Goal: Task Accomplishment & Management: Use online tool/utility

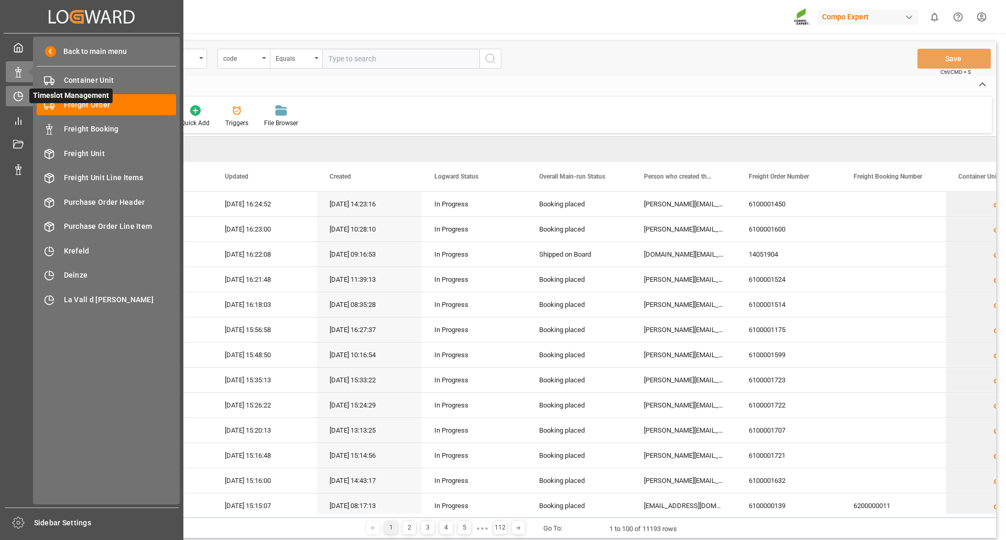
click at [21, 102] on div "Timeslot Management Timeslot Management" at bounding box center [92, 96] width 172 height 20
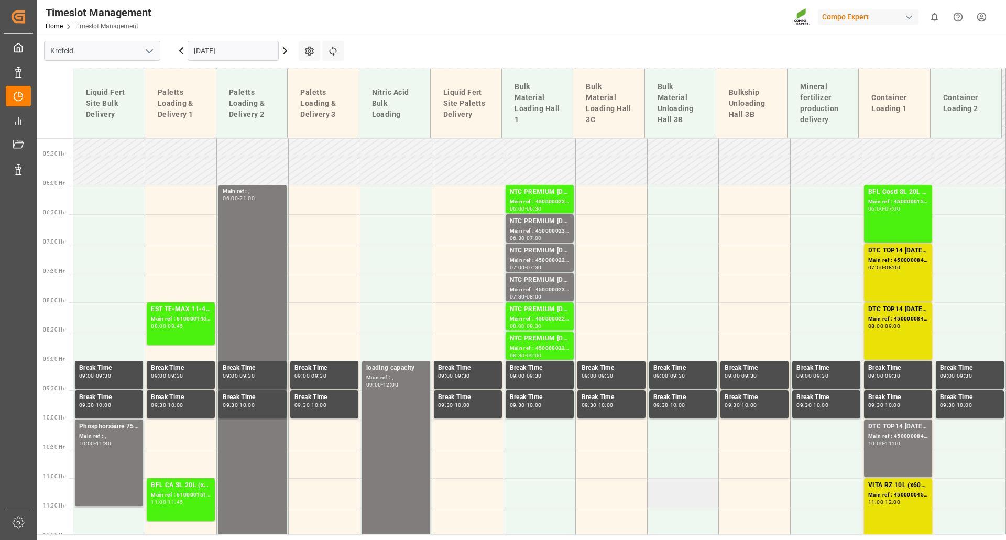
scroll to position [278, 0]
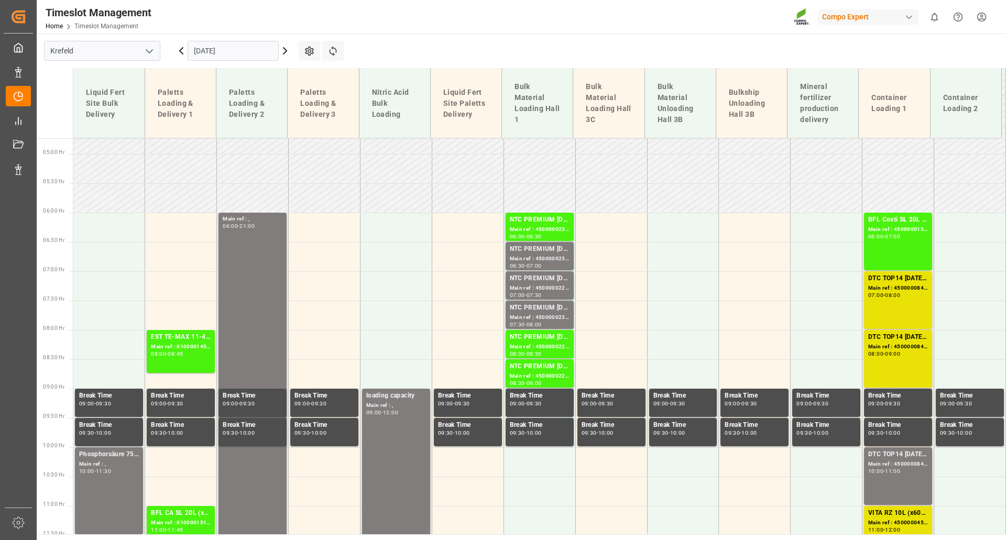
click at [287, 51] on icon at bounding box center [285, 51] width 13 height 13
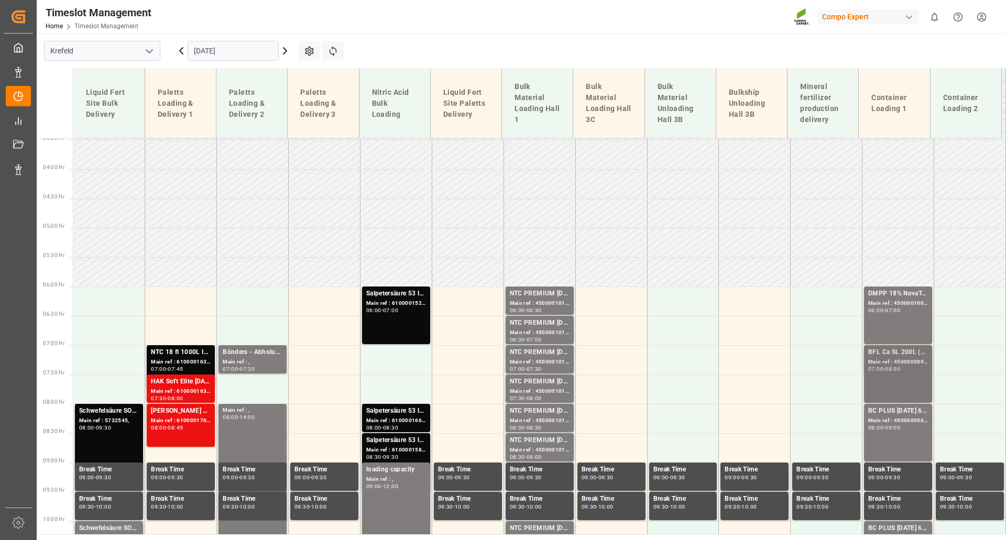
scroll to position [173, 0]
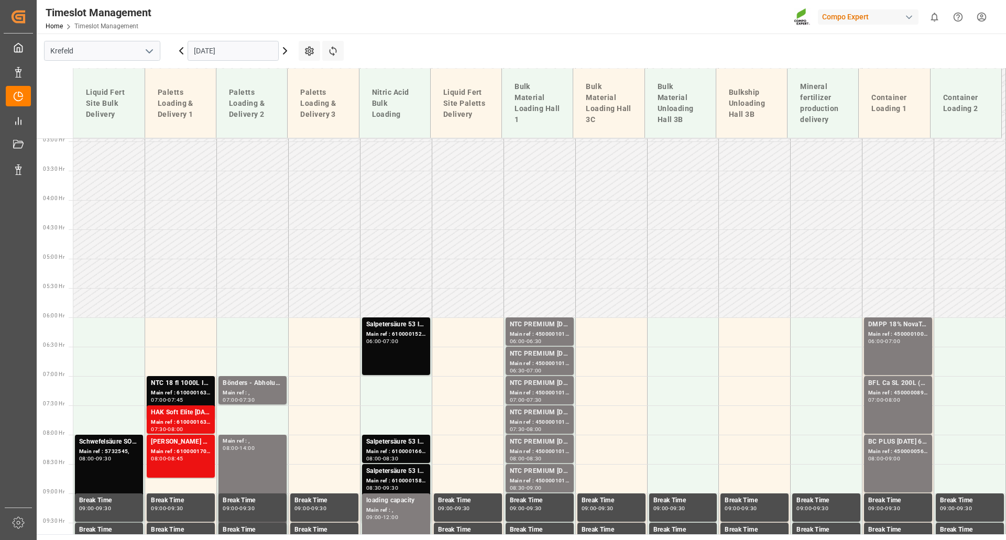
click at [287, 51] on icon at bounding box center [284, 51] width 3 height 6
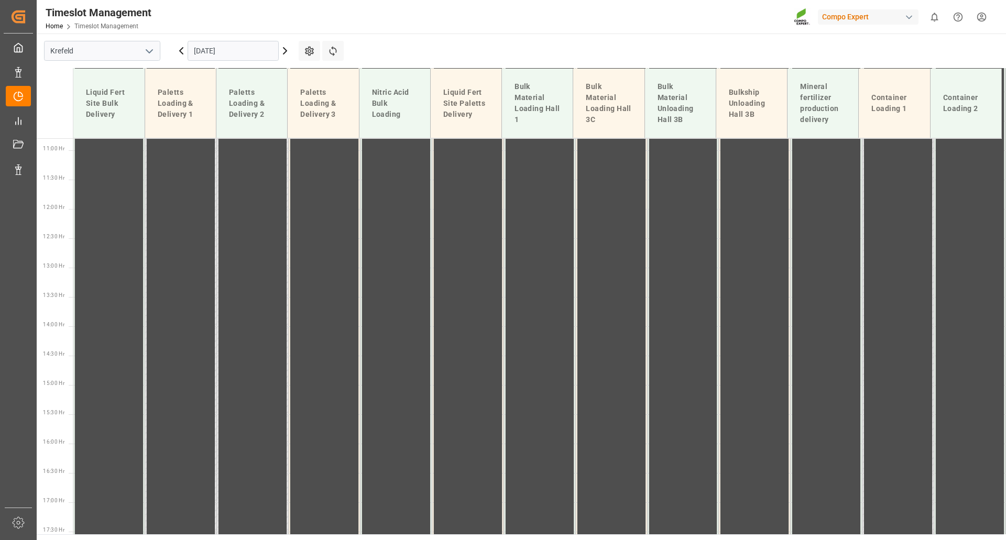
scroll to position [540, 0]
click at [283, 50] on icon at bounding box center [285, 51] width 13 height 13
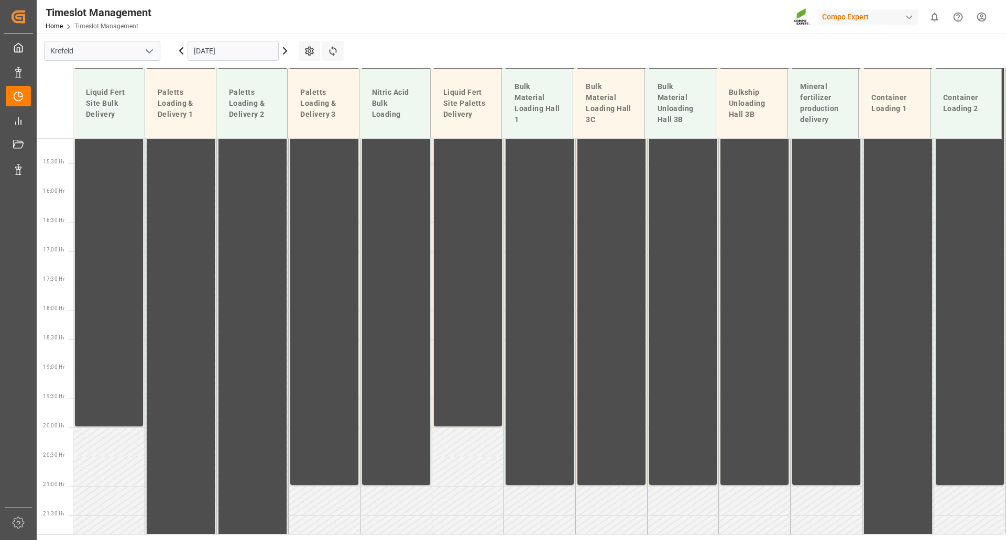
click at [283, 48] on icon at bounding box center [285, 51] width 13 height 13
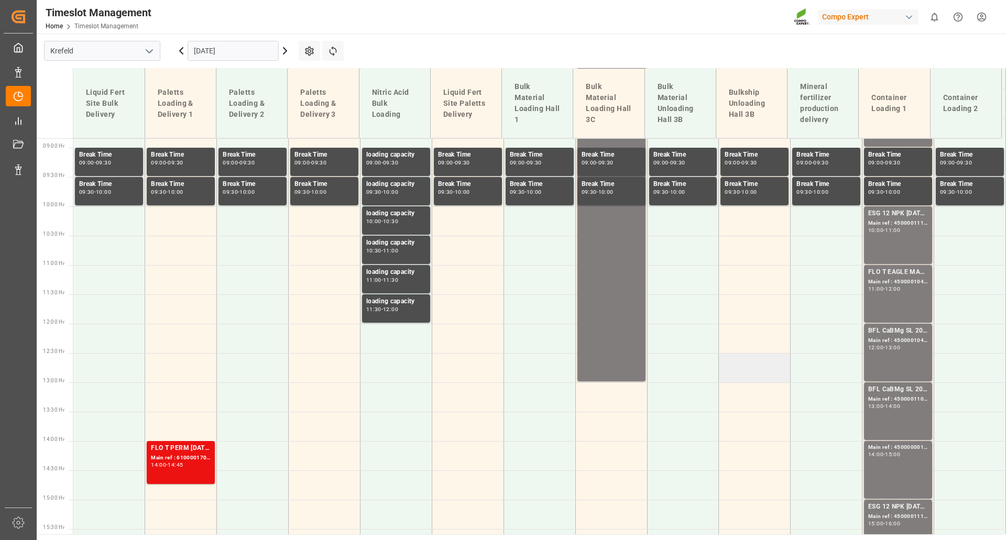
scroll to position [537, 0]
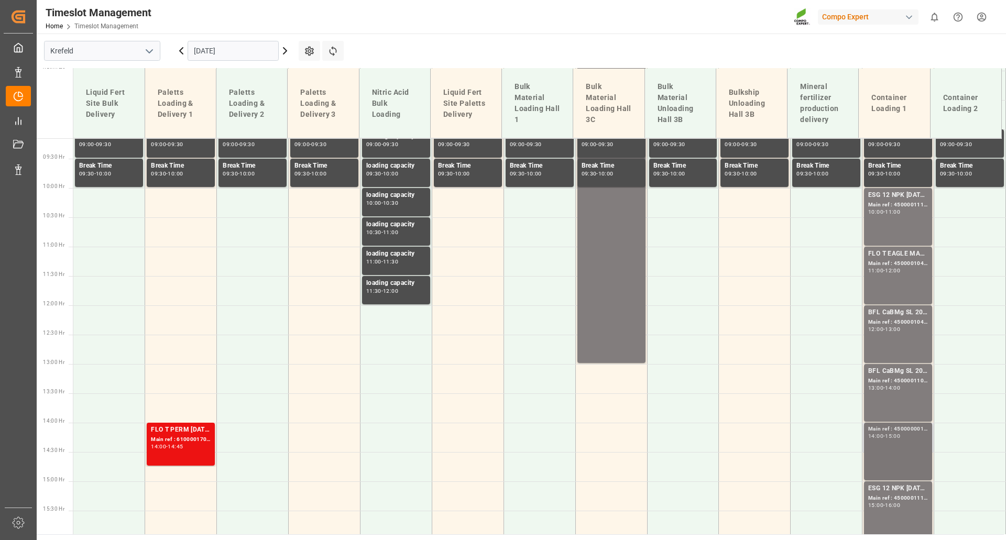
click at [894, 437] on div "15:00" at bounding box center [892, 436] width 15 height 5
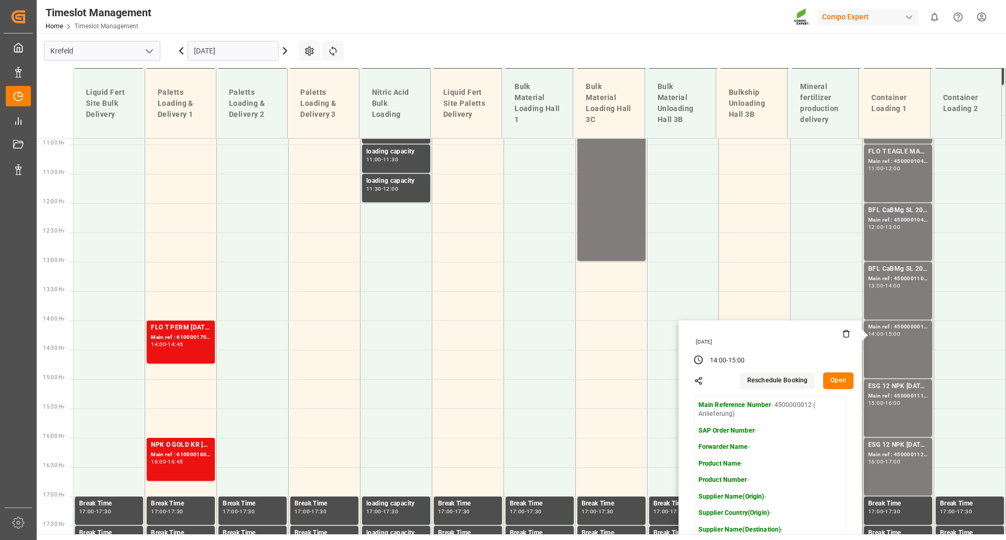
scroll to position [642, 0]
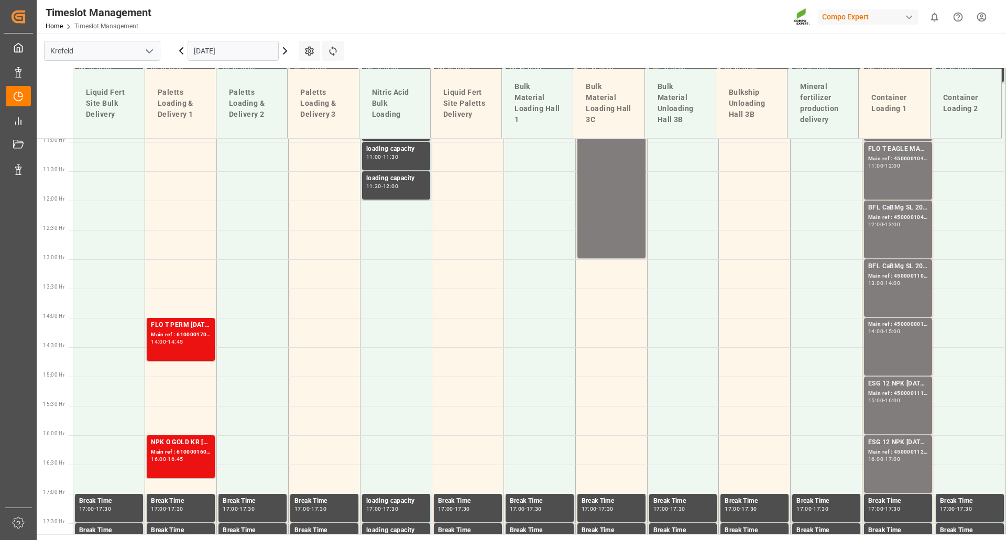
click at [288, 51] on icon at bounding box center [285, 51] width 13 height 13
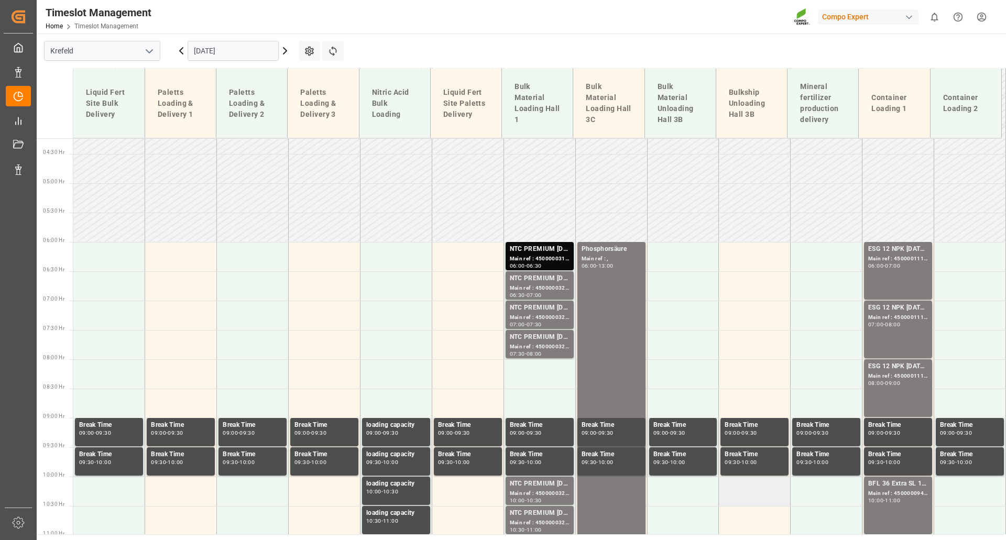
scroll to position [225, 0]
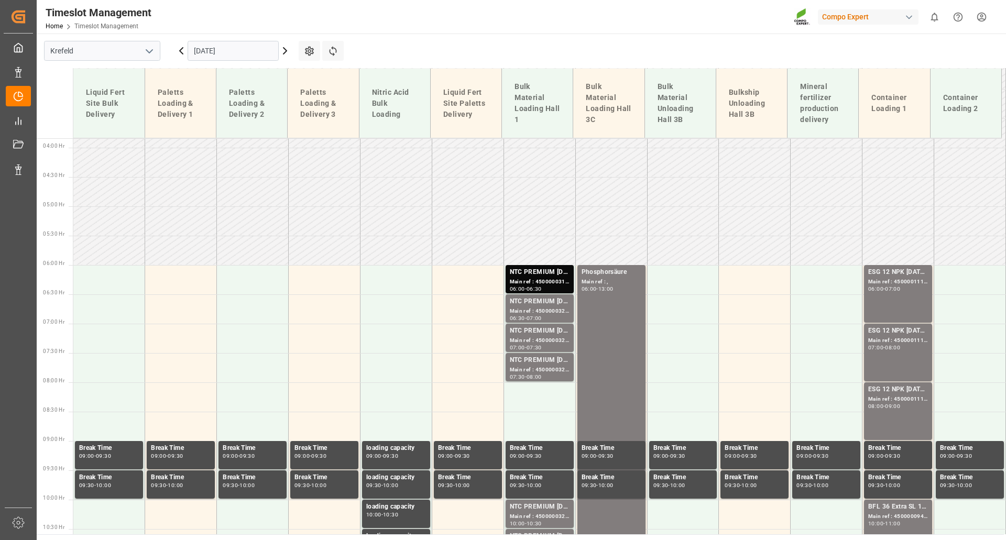
click at [284, 51] on icon at bounding box center [285, 51] width 13 height 13
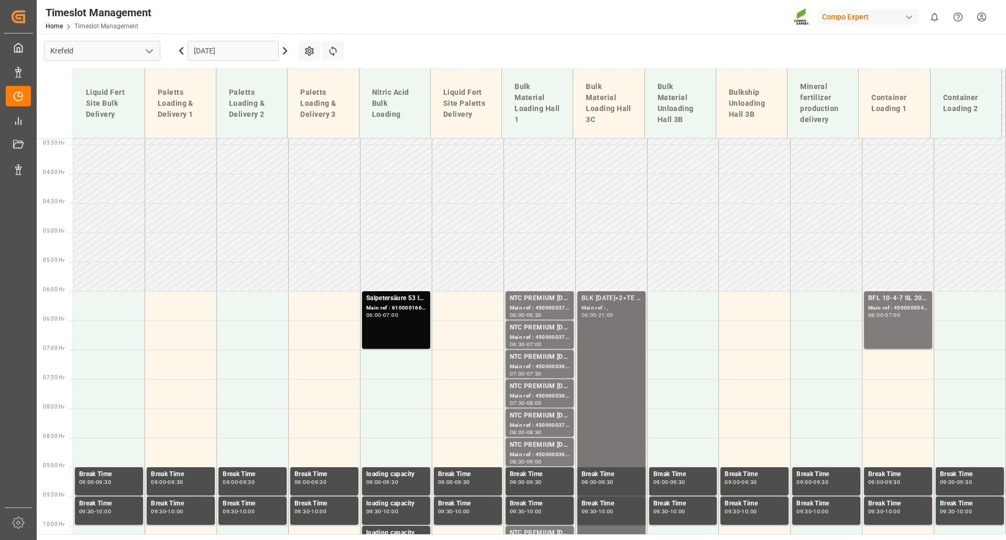
scroll to position [173, 0]
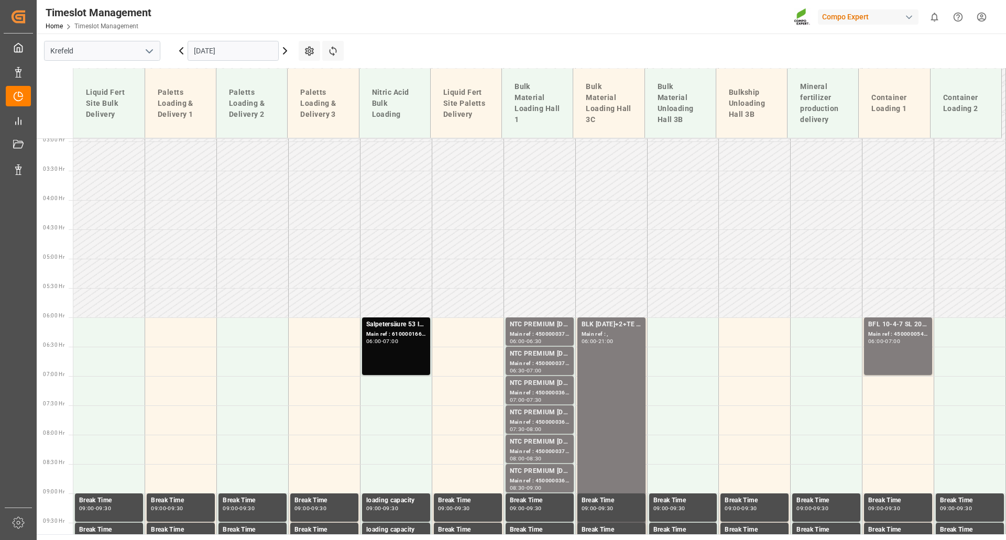
click at [216, 53] on input "[DATE]" at bounding box center [233, 51] width 91 height 20
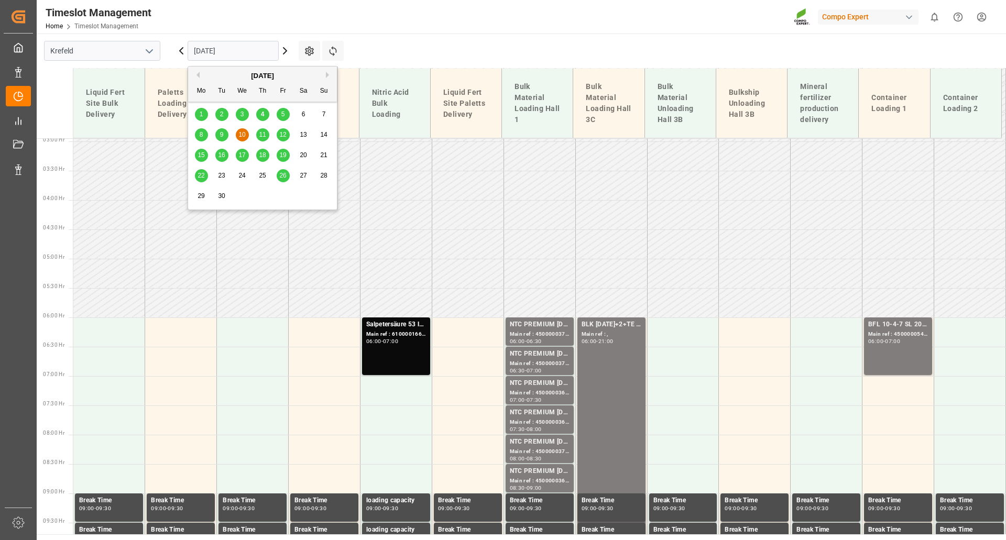
click at [243, 118] on div "3" at bounding box center [242, 114] width 13 height 13
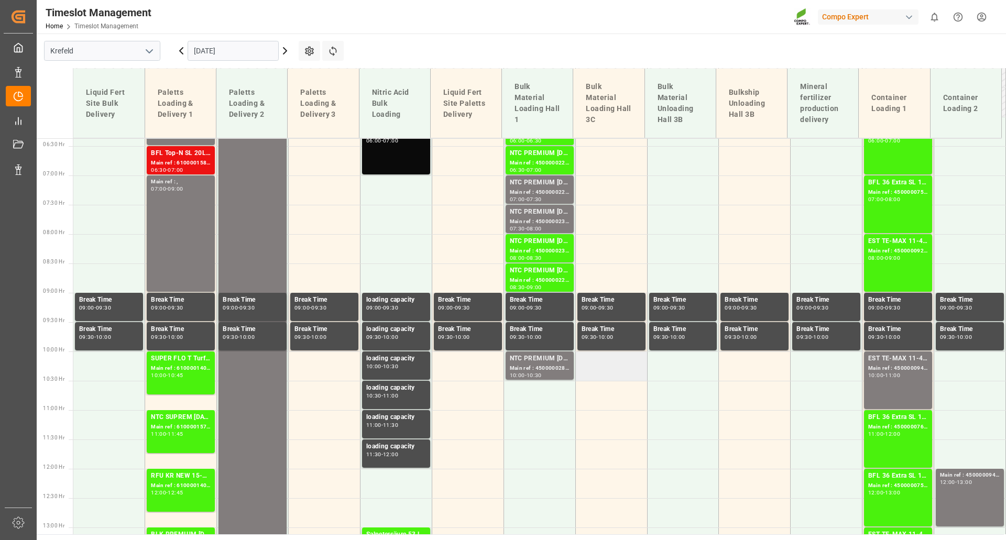
scroll to position [336, 0]
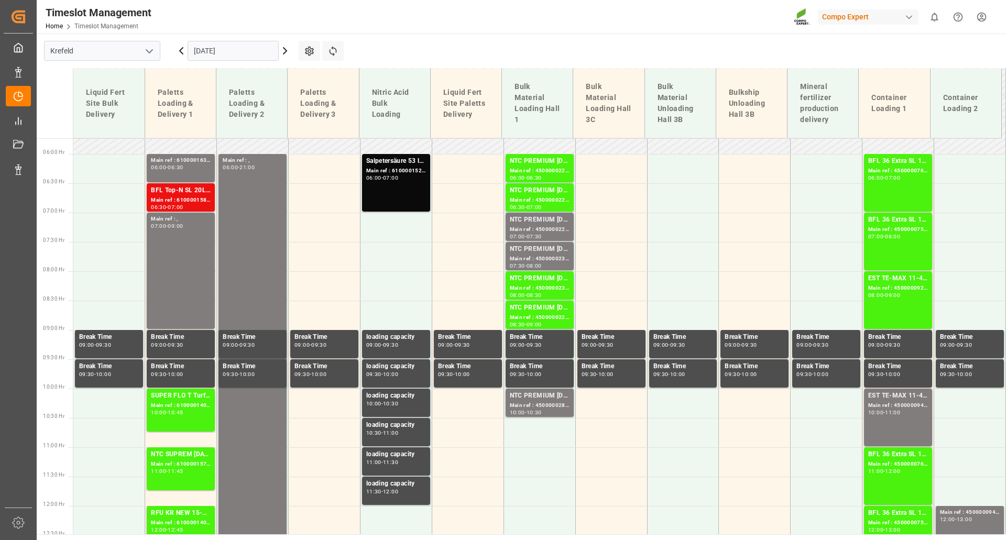
click at [286, 51] on icon at bounding box center [285, 51] width 13 height 13
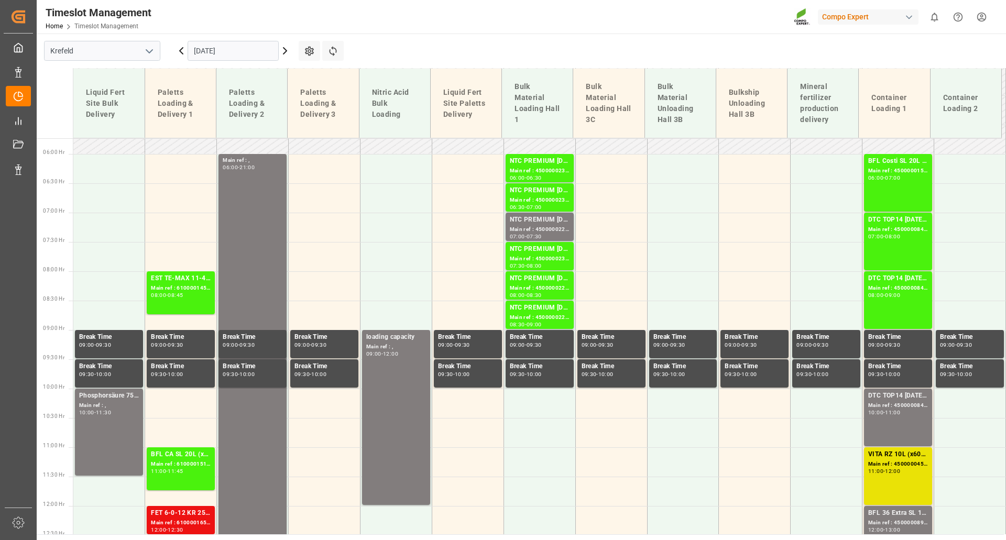
click at [282, 51] on icon at bounding box center [285, 51] width 13 height 13
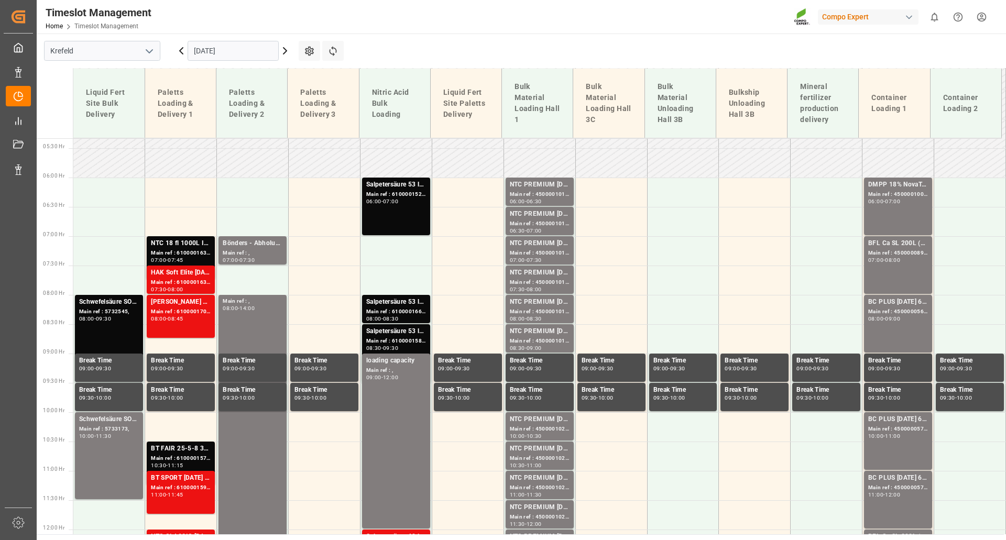
scroll to position [127, 0]
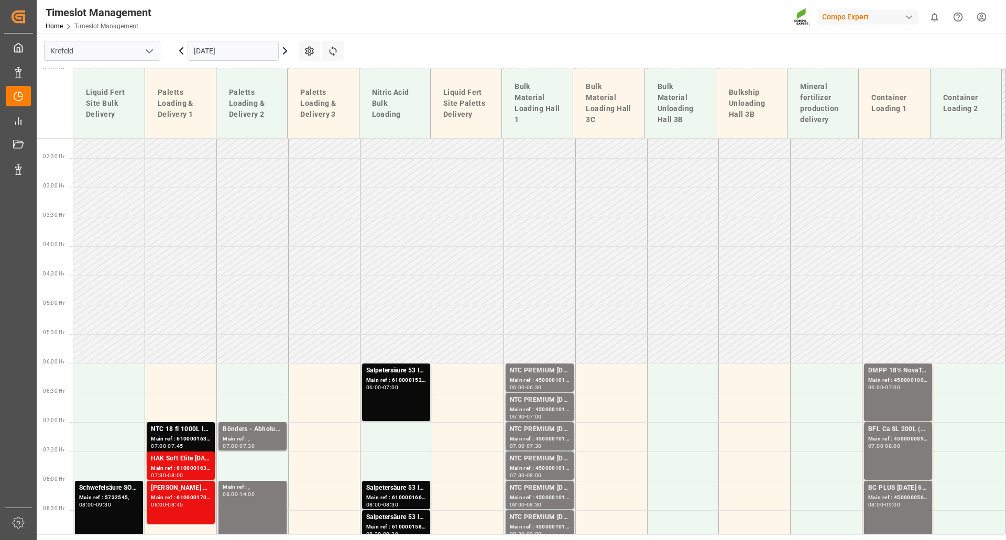
click at [285, 49] on icon at bounding box center [284, 51] width 3 height 6
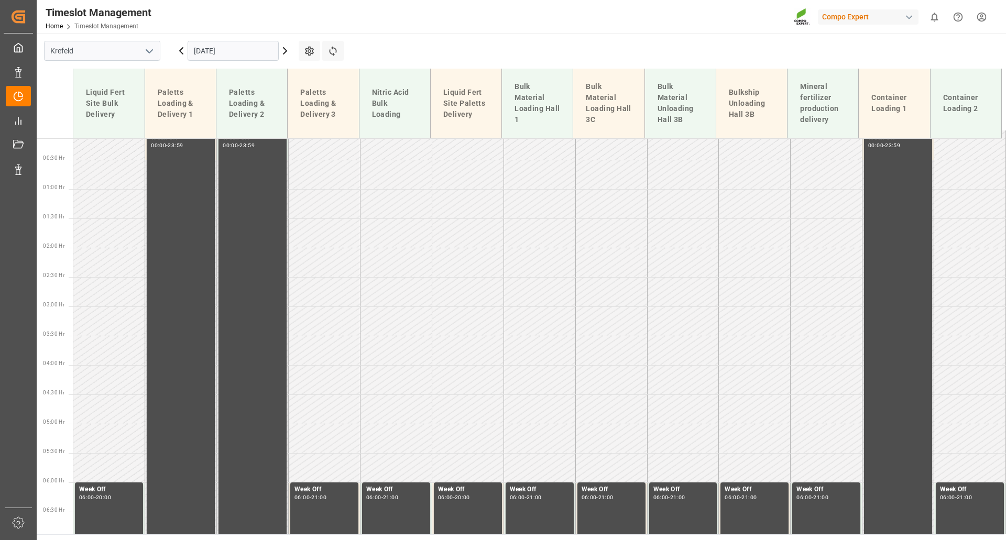
scroll to position [0, 0]
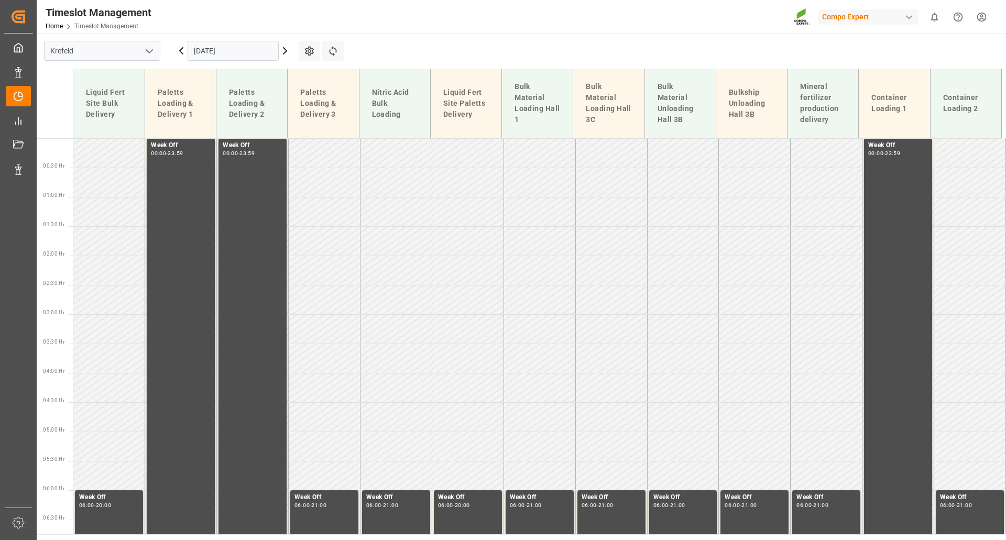
click at [287, 50] on icon at bounding box center [285, 51] width 13 height 13
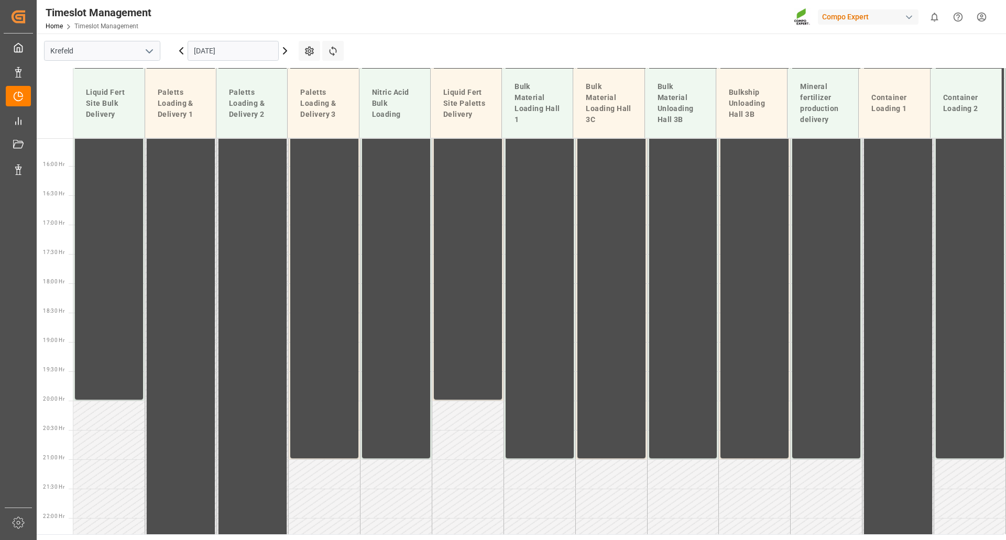
scroll to position [965, 0]
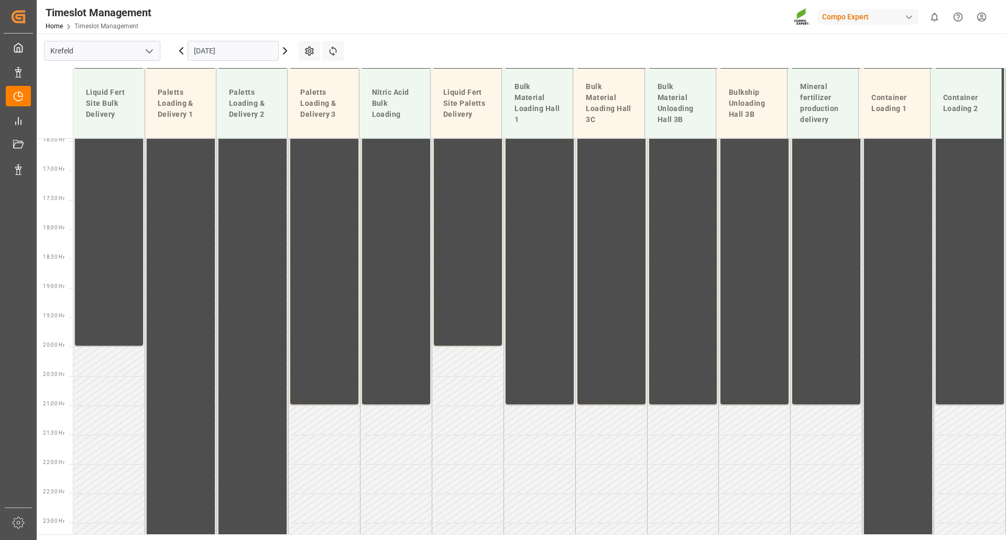
click at [287, 53] on icon at bounding box center [285, 51] width 13 height 13
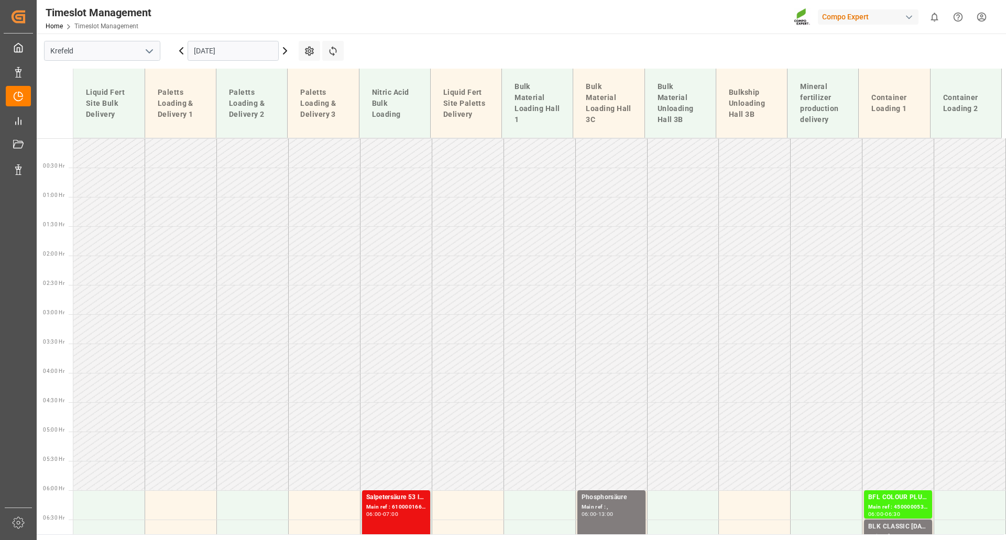
scroll to position [105, 0]
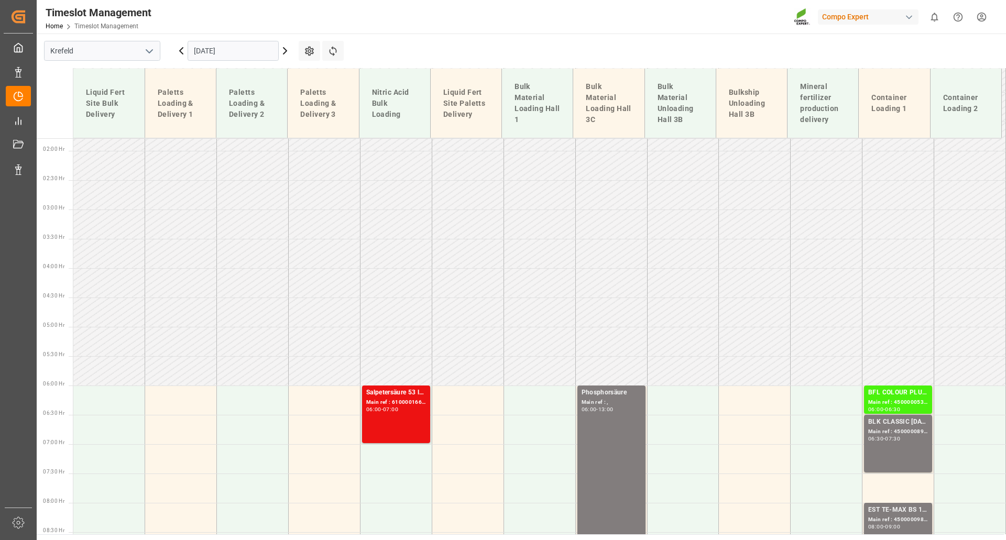
click at [283, 53] on icon at bounding box center [284, 51] width 3 height 6
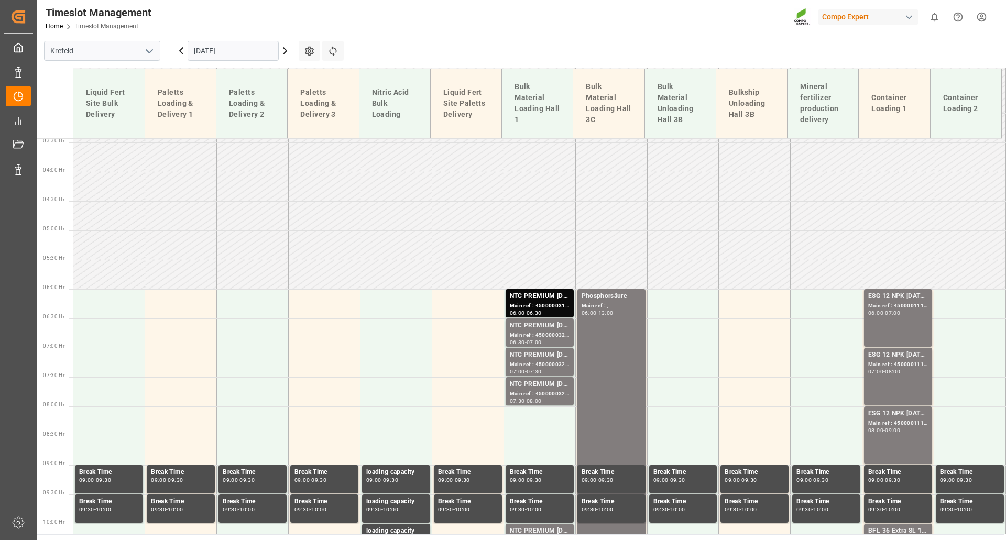
scroll to position [193, 0]
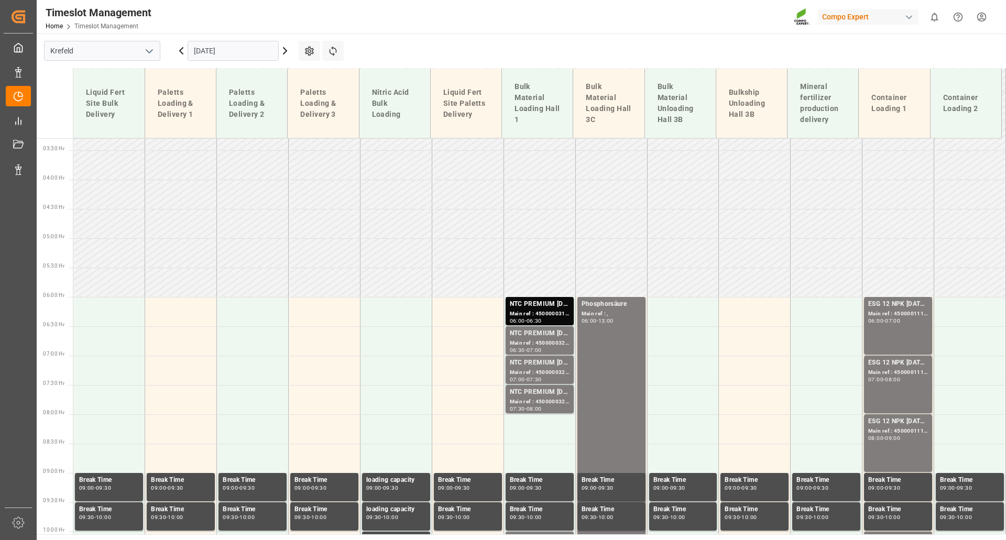
click at [285, 53] on icon at bounding box center [284, 51] width 3 height 6
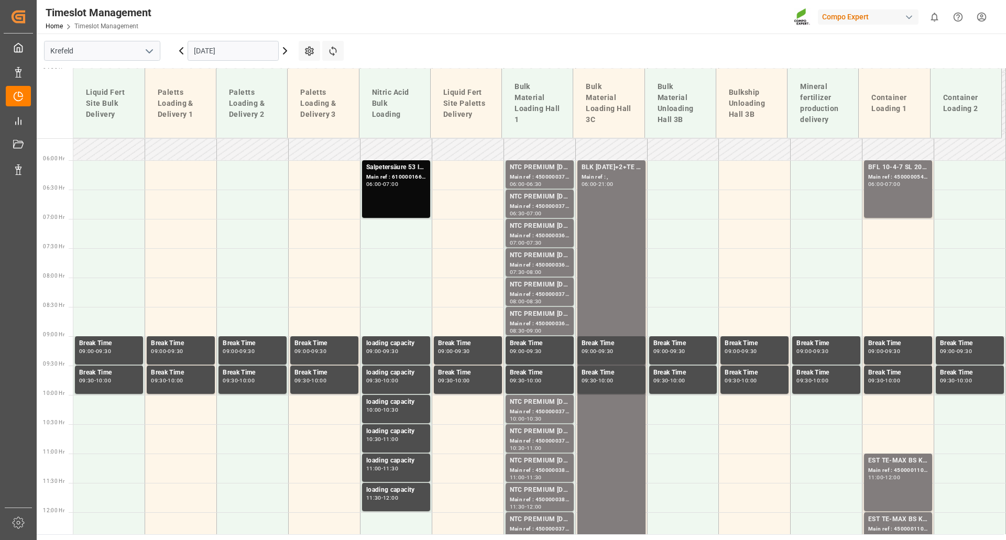
scroll to position [89, 0]
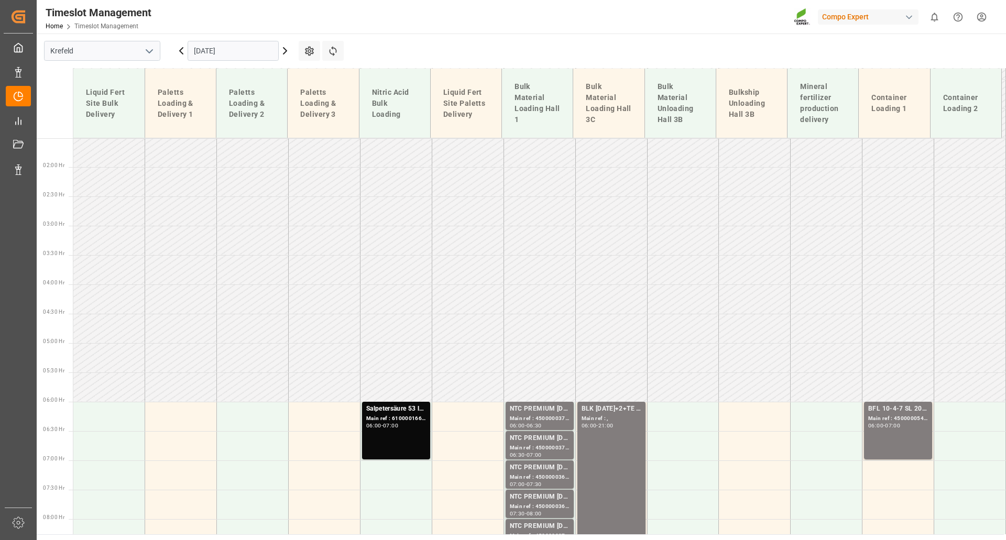
click at [285, 49] on icon at bounding box center [284, 51] width 3 height 6
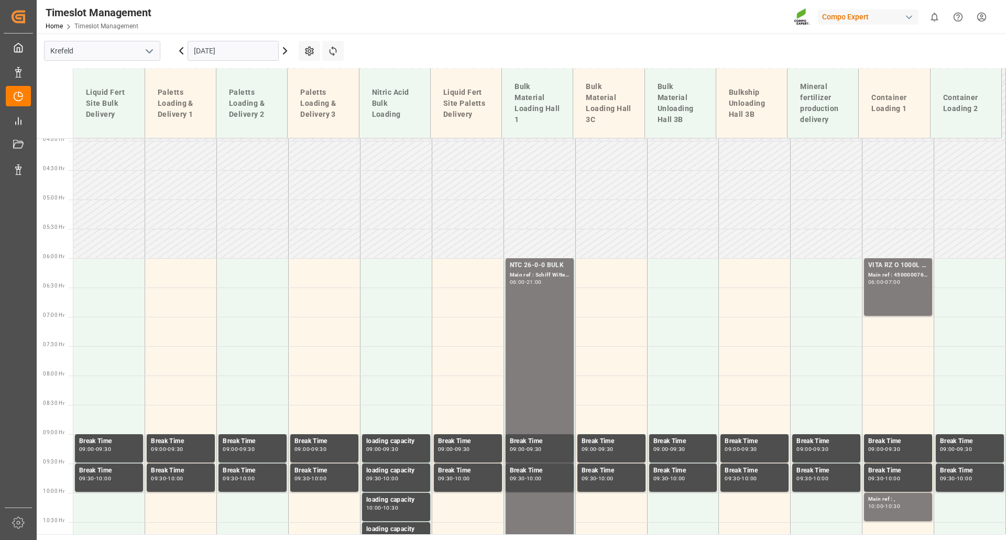
scroll to position [28, 0]
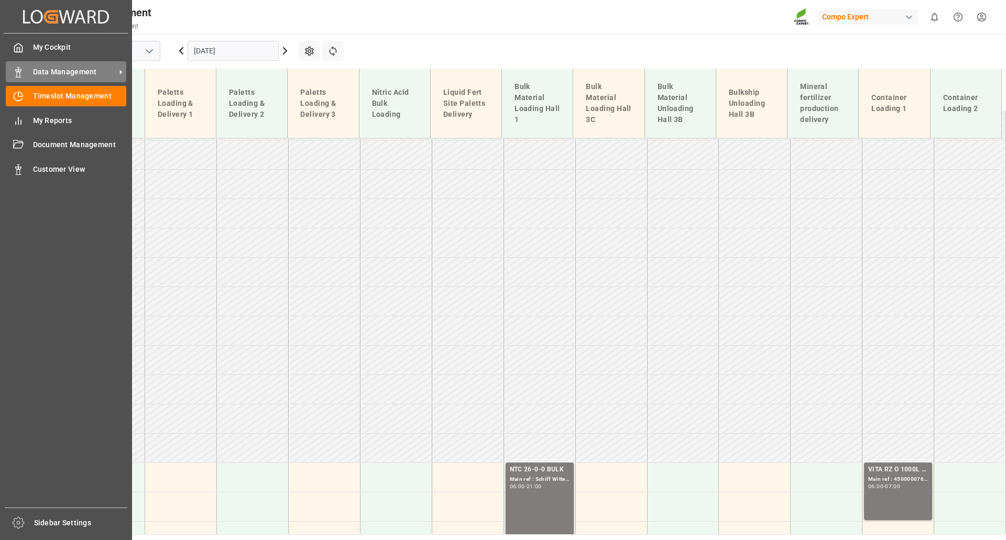
click at [35, 74] on span "Data Management" at bounding box center [74, 72] width 83 height 11
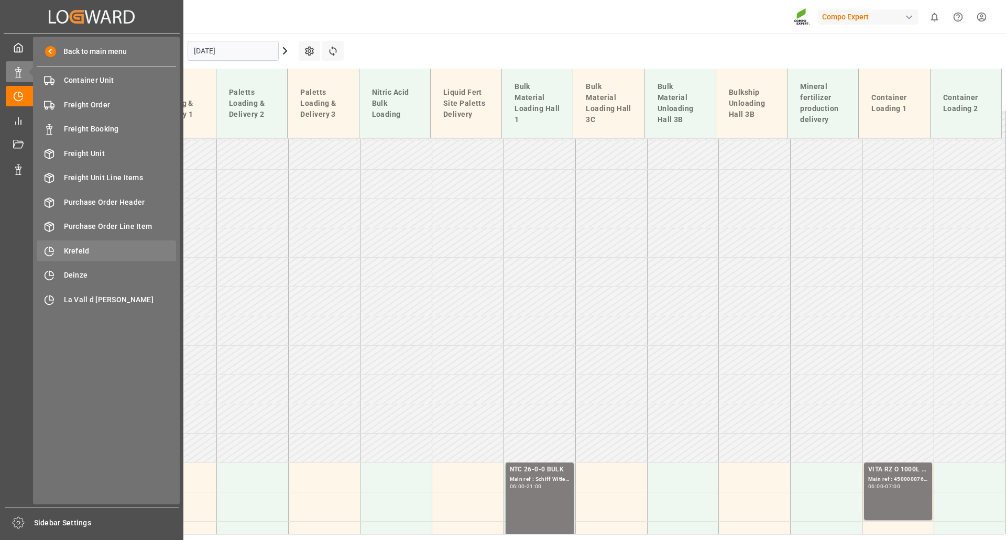
click at [82, 247] on span "Krefeld" at bounding box center [120, 251] width 113 height 11
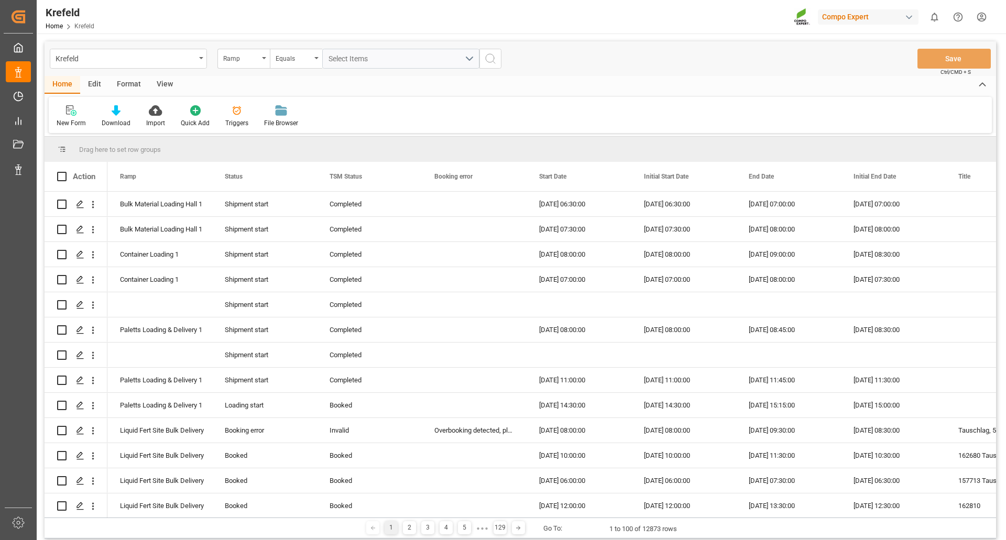
click at [135, 83] on div "Format" at bounding box center [129, 85] width 40 height 18
click at [70, 112] on icon at bounding box center [71, 110] width 9 height 10
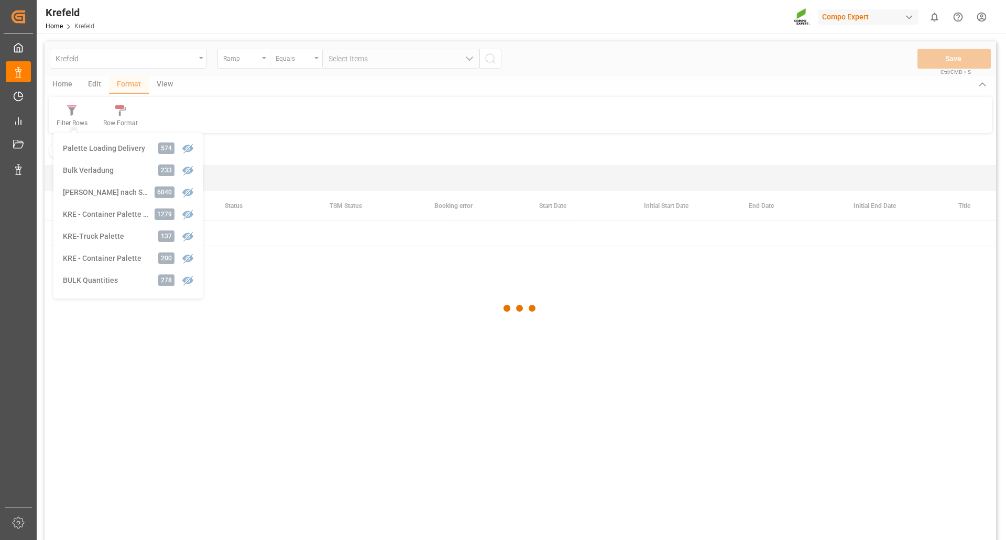
drag, startPoint x: 92, startPoint y: 278, endPoint x: 227, endPoint y: 312, distance: 139.8
click at [93, 279] on div "Krefeld Ramp Equals Select Items Save Ctrl/CMD + S Home Edit Format View Filter…" at bounding box center [520, 304] width 951 height 527
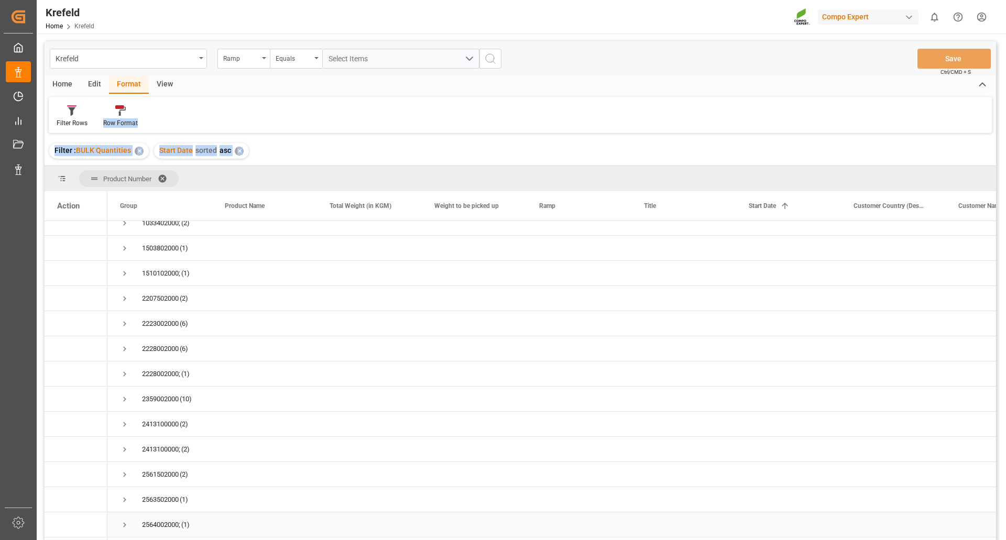
scroll to position [52, 0]
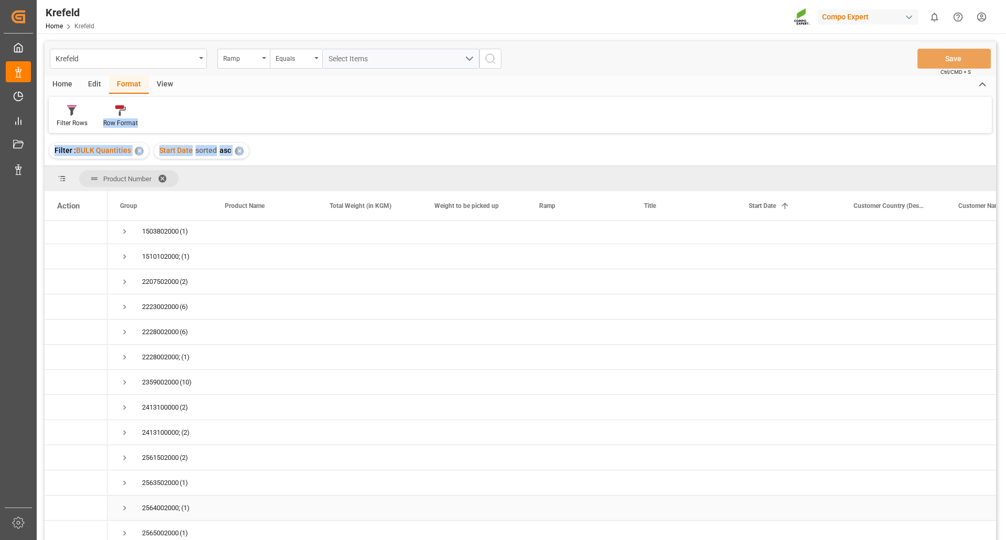
click at [125, 509] on span "Press SPACE to select this row." at bounding box center [124, 507] width 9 height 9
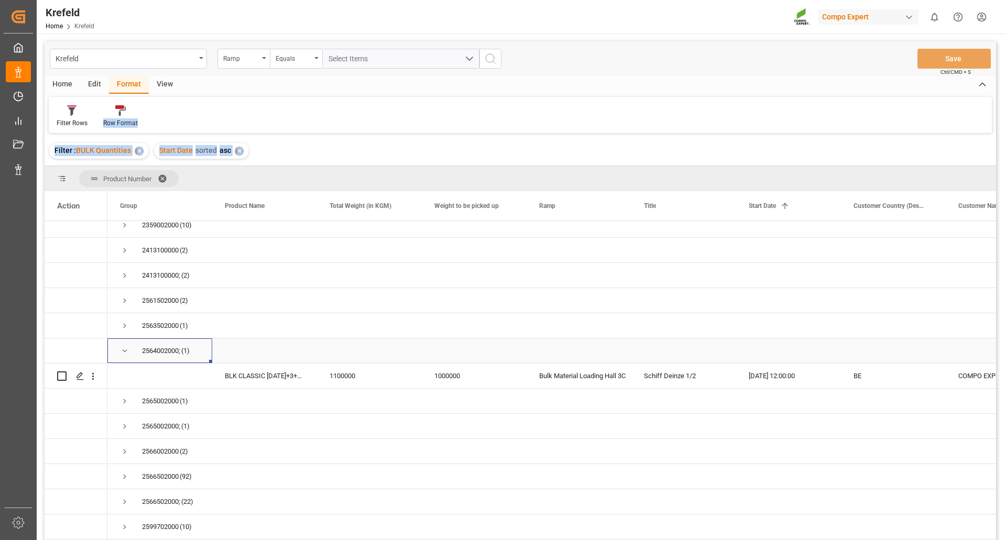
scroll to position [262, 0]
